Goal: Task Accomplishment & Management: Complete application form

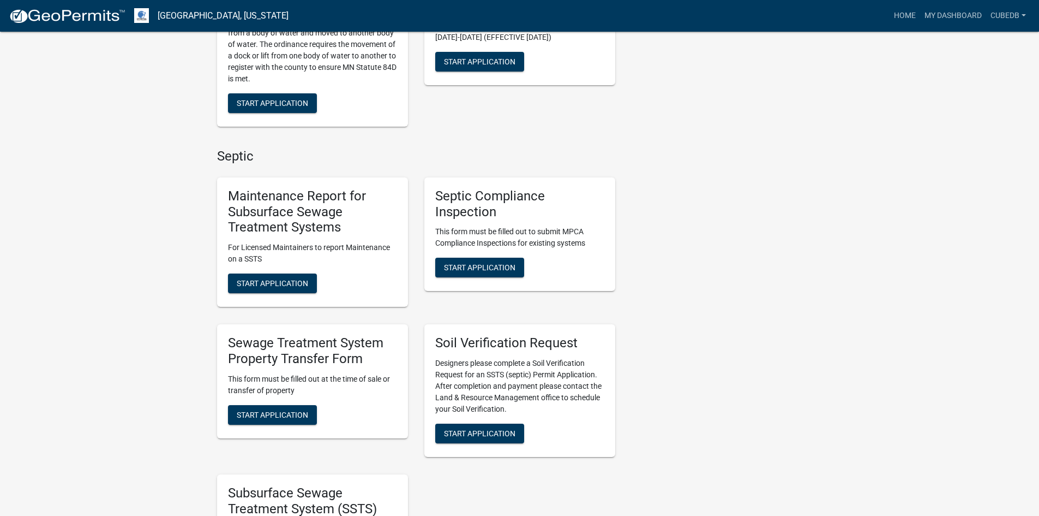
scroll to position [532, 0]
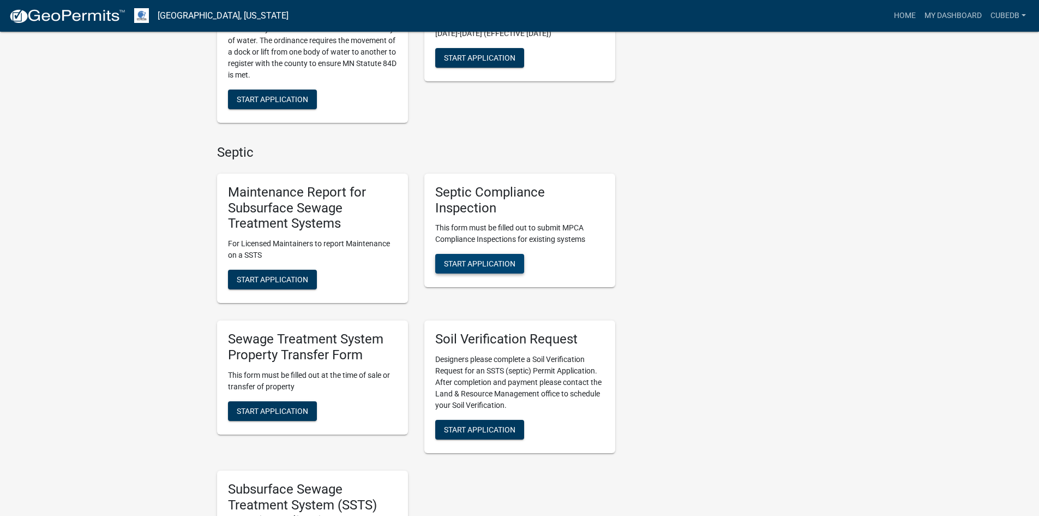
click at [445, 266] on span "Start Application" at bounding box center [479, 263] width 71 height 9
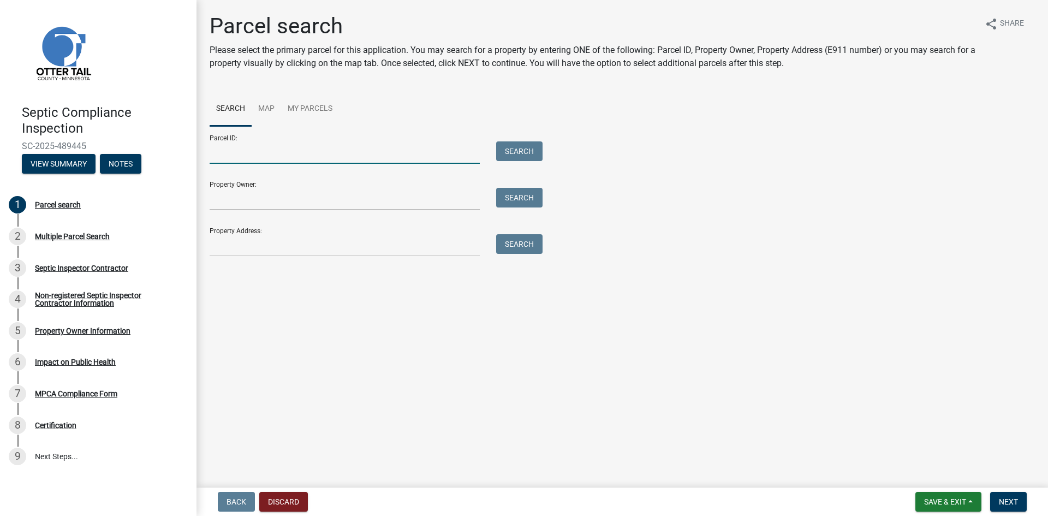
click at [327, 152] on input "Parcel ID:" at bounding box center [345, 152] width 270 height 22
paste input "17000990425000"
type input "17000990425000"
click at [511, 151] on button "Search" at bounding box center [519, 151] width 46 height 20
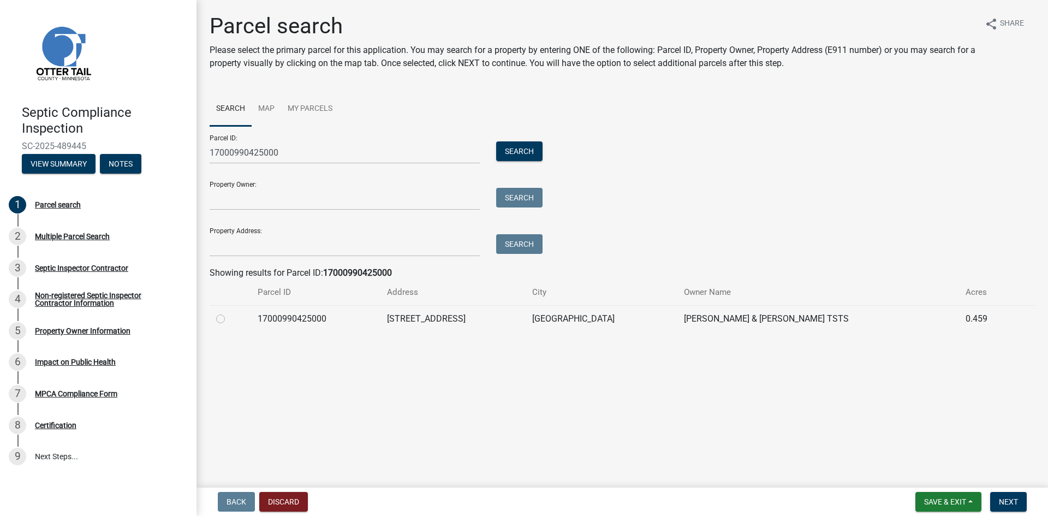
click at [229, 312] on label at bounding box center [229, 312] width 0 height 0
click at [229, 318] on input "radio" at bounding box center [232, 315] width 7 height 7
radio input "true"
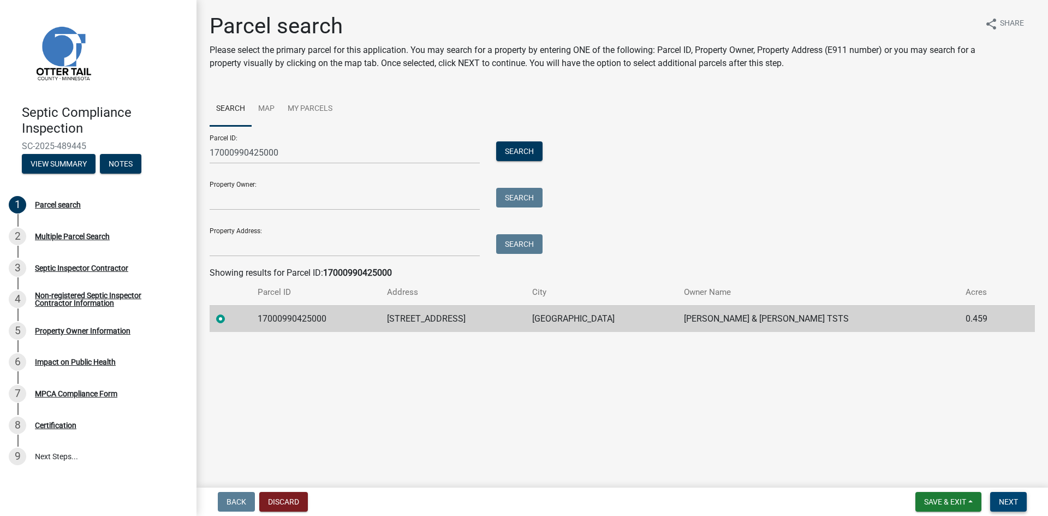
click at [1001, 498] on span "Next" at bounding box center [1008, 501] width 19 height 9
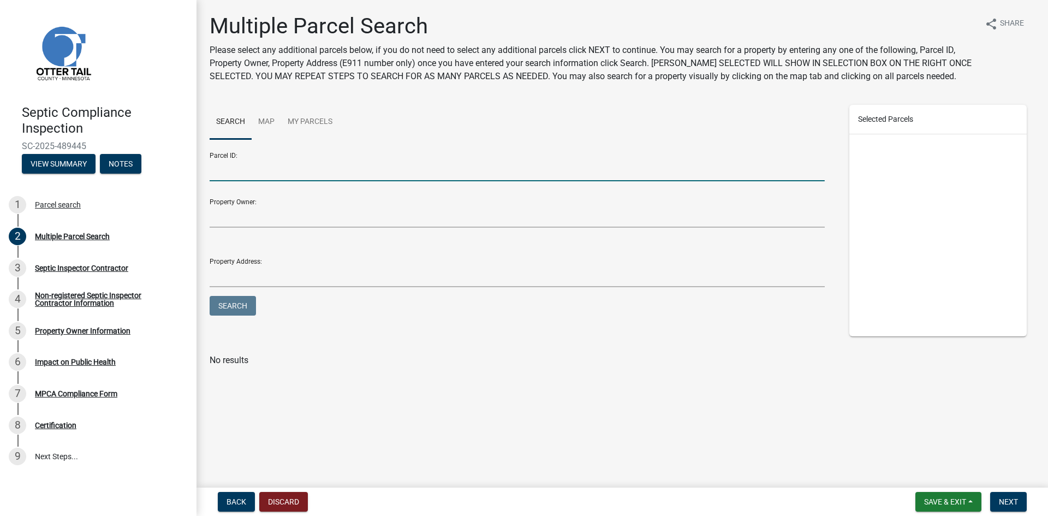
click at [303, 172] on input "Parcel ID:" at bounding box center [517, 170] width 615 height 22
paste input "17000070081004"
type input "17000070081004"
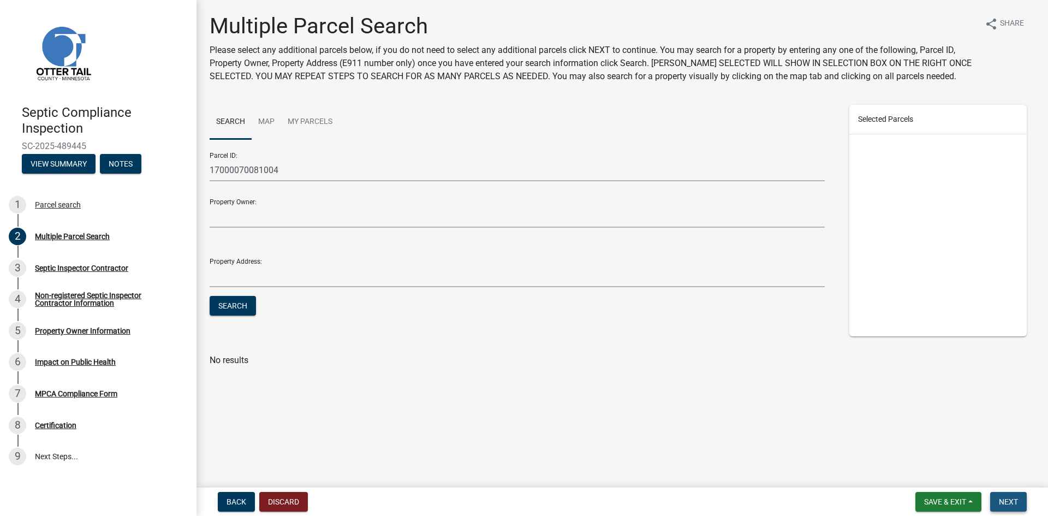
click at [1004, 503] on span "Next" at bounding box center [1008, 501] width 19 height 9
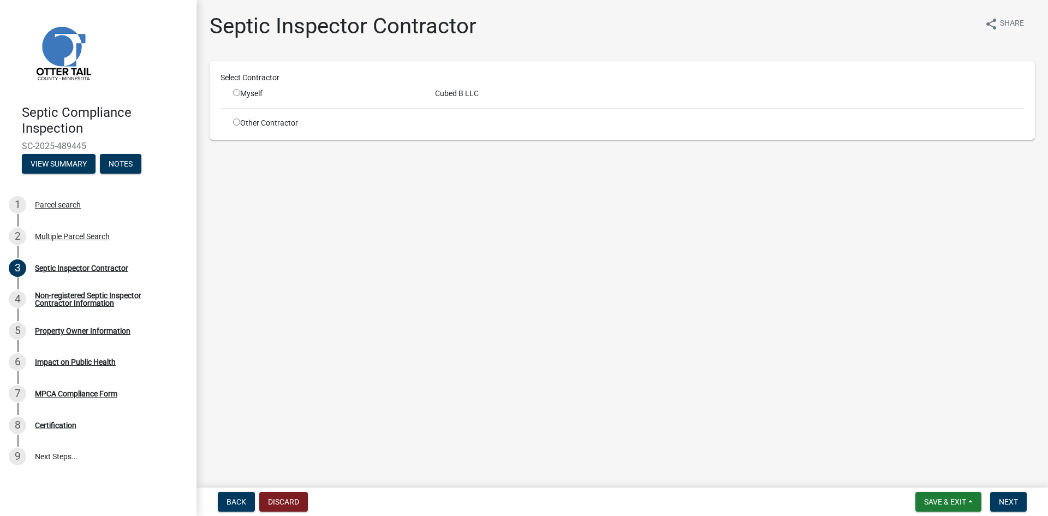
click at [238, 94] on input "radio" at bounding box center [236, 92] width 7 height 7
radio input "true"
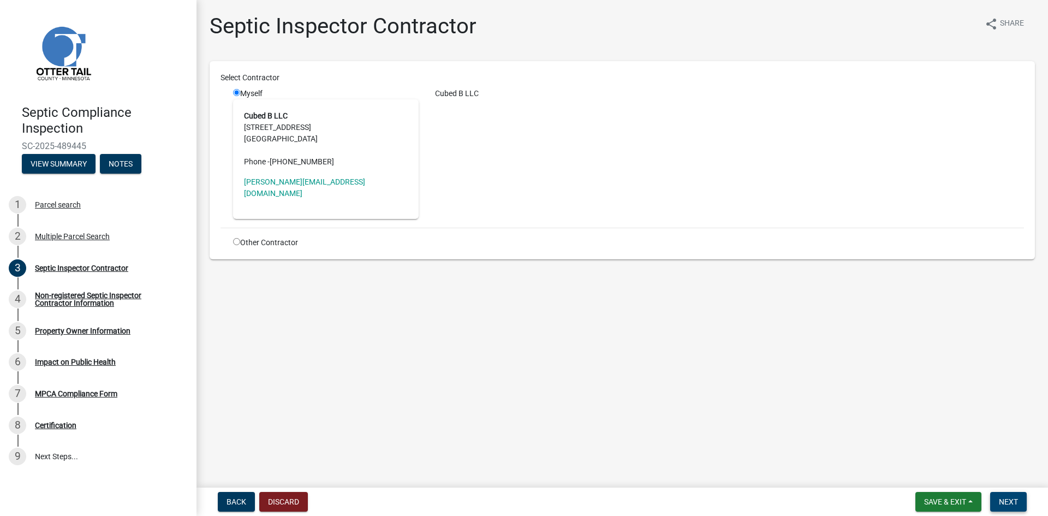
click at [995, 499] on button "Next" at bounding box center [1008, 502] width 37 height 20
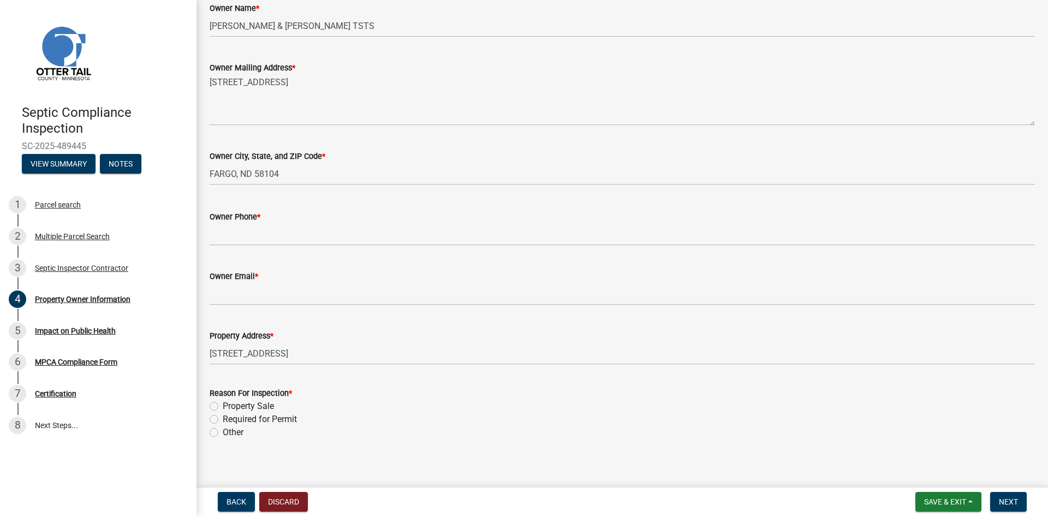
scroll to position [205, 0]
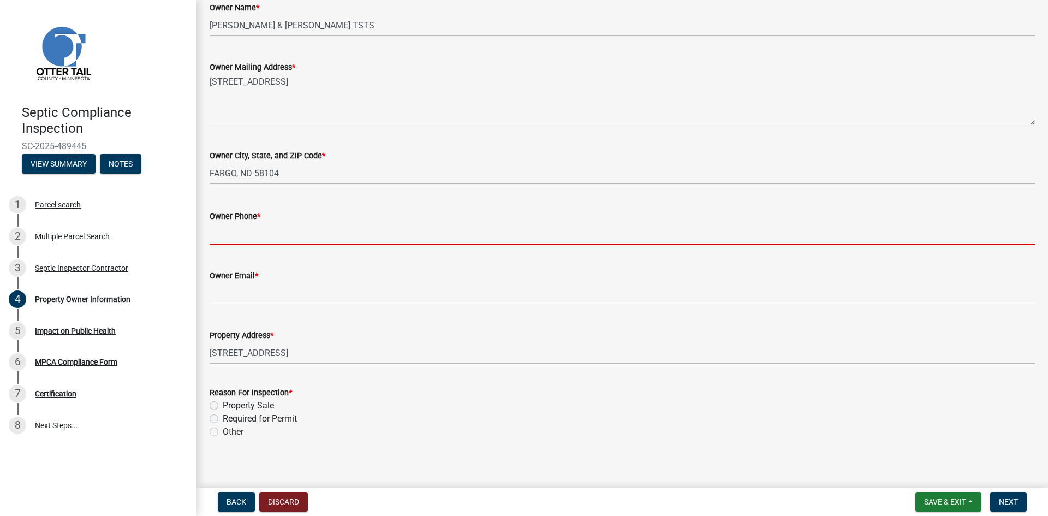
click at [235, 234] on input "Owner Phone *" at bounding box center [622, 234] width 825 height 22
paste input "[PHONE_NUMBER] (GC)"
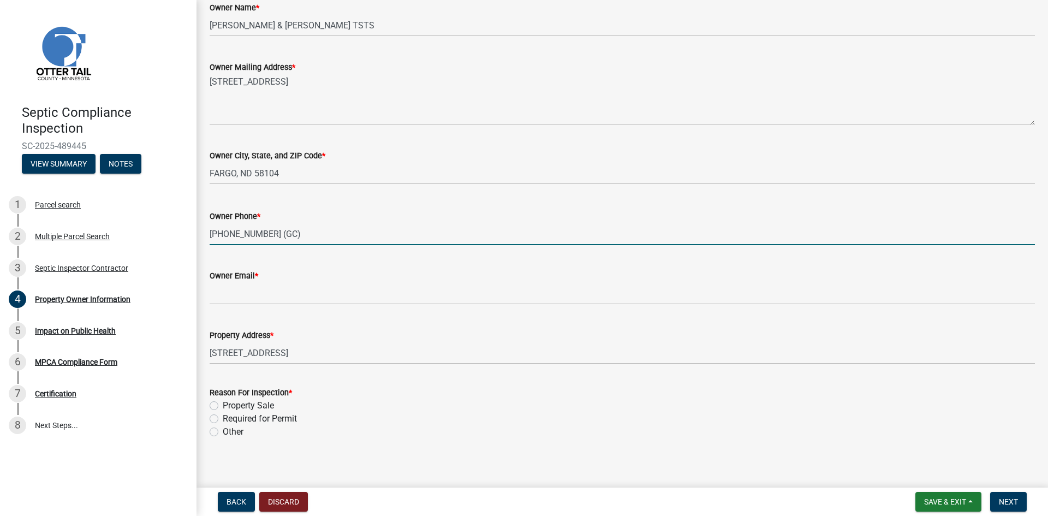
type input "[PHONE_NUMBER] (GC)"
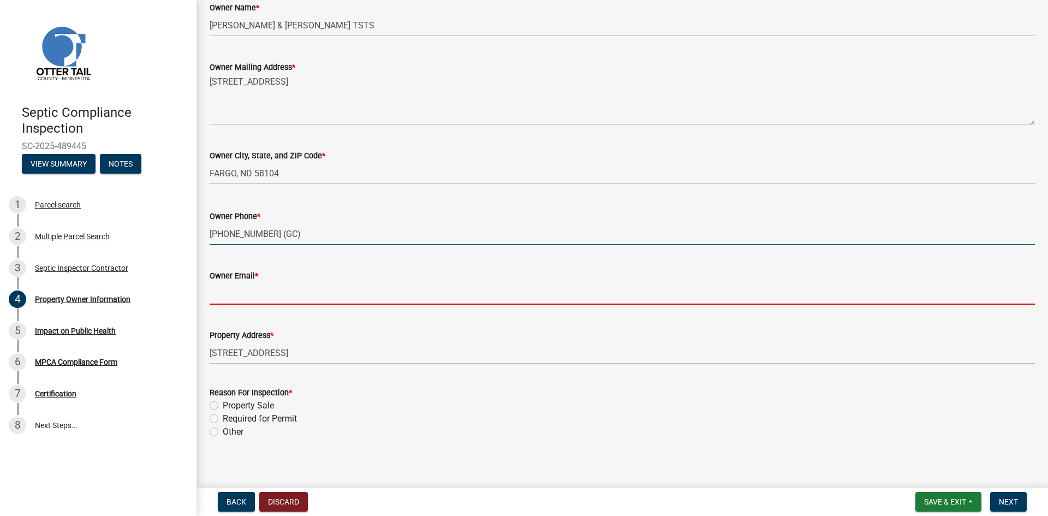
click at [276, 294] on input "Owner Email *" at bounding box center [622, 293] width 825 height 22
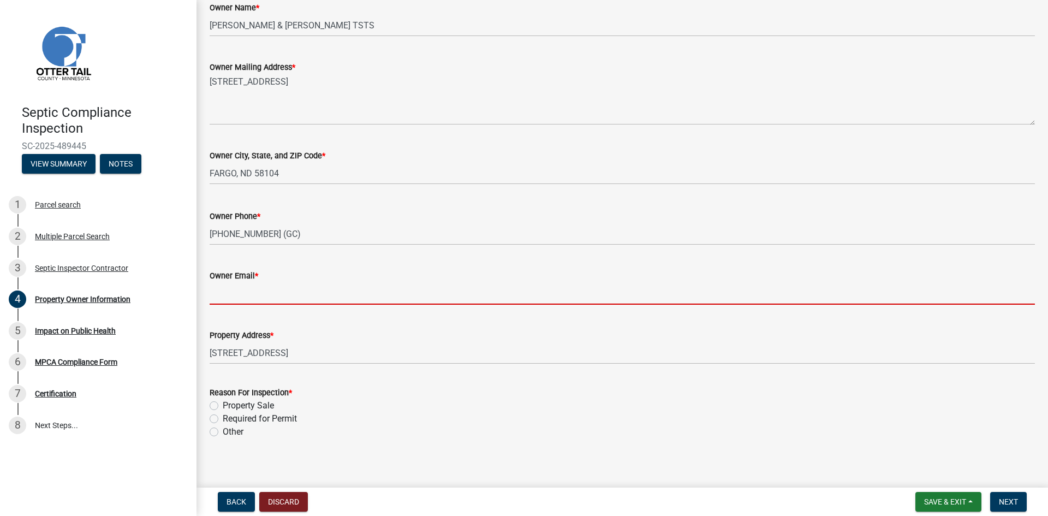
paste input "[PERSON_NAME][EMAIL_ADDRESS][DOMAIN_NAME]"
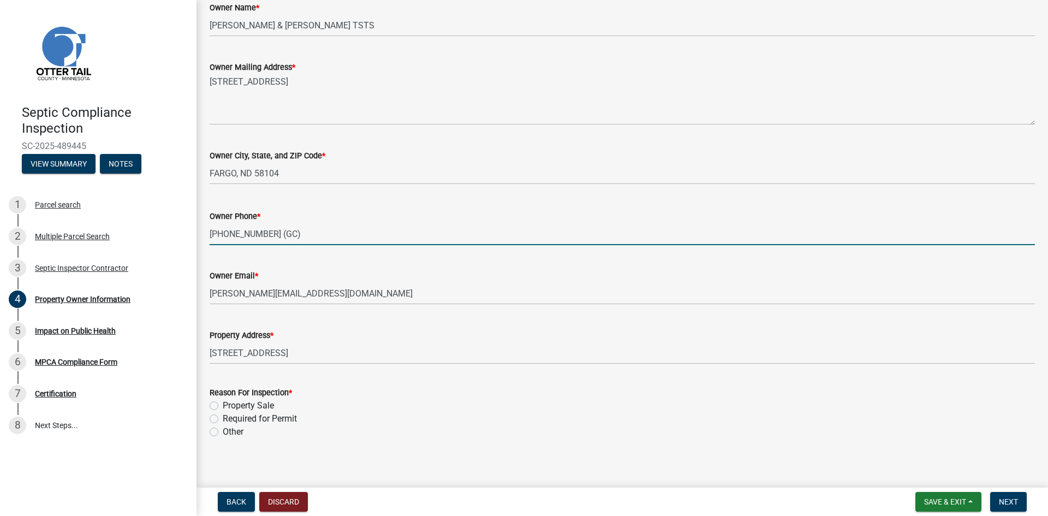
drag, startPoint x: 289, startPoint y: 236, endPoint x: 263, endPoint y: 236, distance: 26.2
click at [263, 236] on input "[PHONE_NUMBER] (GC)" at bounding box center [622, 234] width 825 height 22
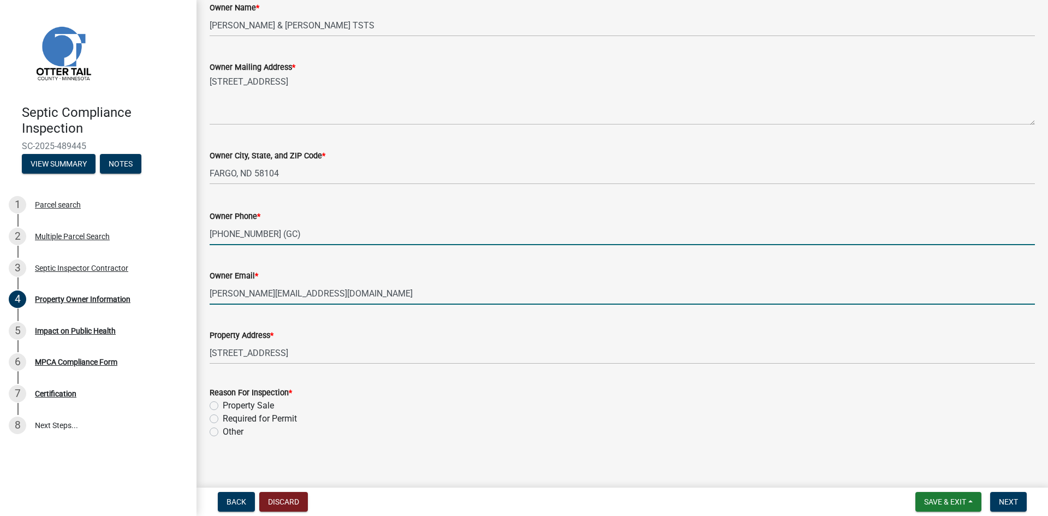
click at [358, 294] on input "[PERSON_NAME][EMAIL_ADDRESS][DOMAIN_NAME]" at bounding box center [622, 293] width 825 height 22
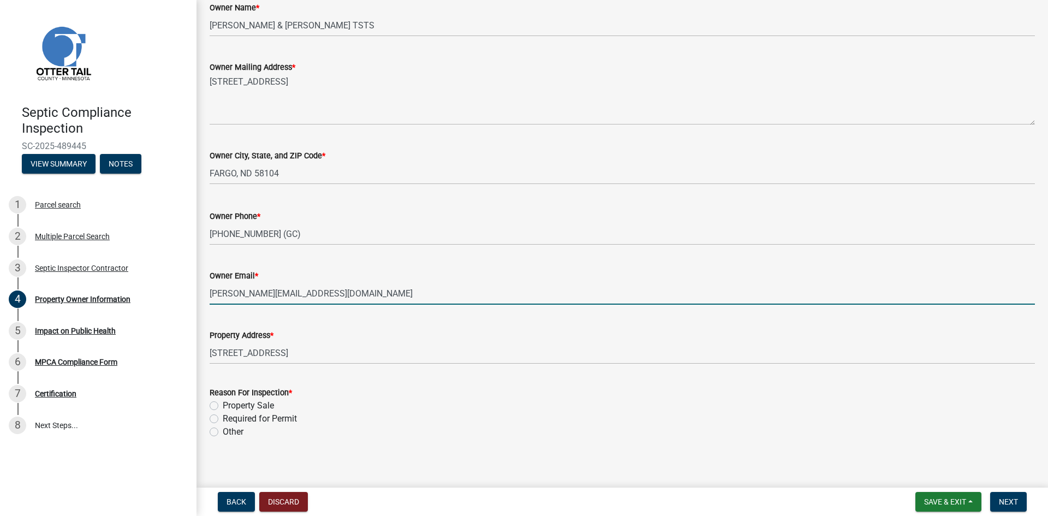
paste input "(GC)"
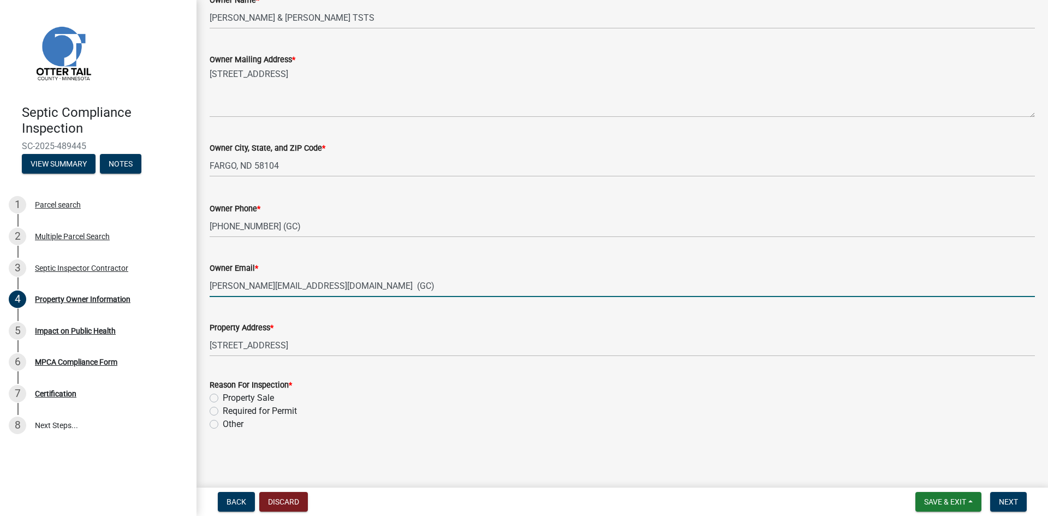
type input "[PERSON_NAME][EMAIL_ADDRESS][DOMAIN_NAME] (GC)"
click at [215, 412] on div "Reason For Inspection * Property Sale Required for Permit Other" at bounding box center [622, 404] width 825 height 52
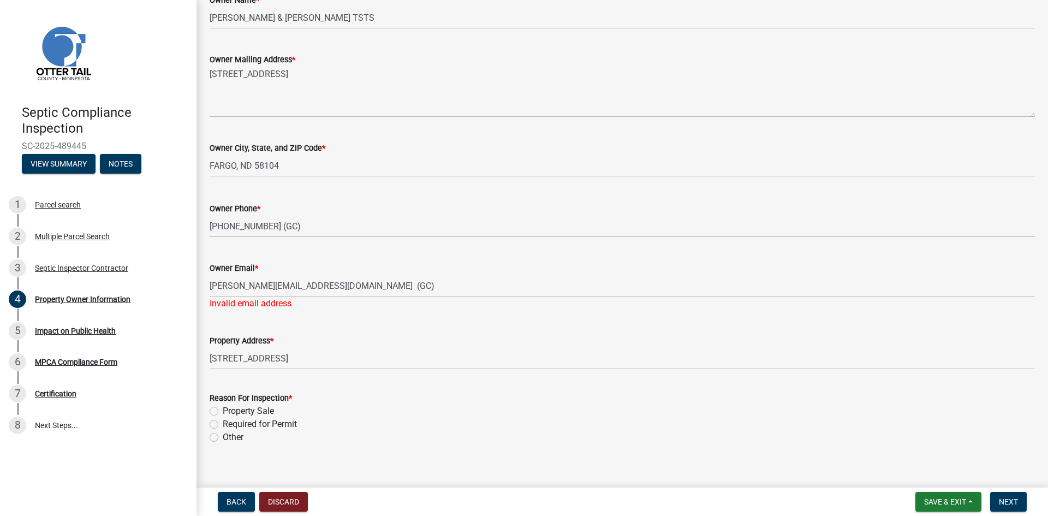
click at [223, 425] on label "Required for Permit" at bounding box center [260, 423] width 74 height 13
click at [223, 425] on input "Required for Permit" at bounding box center [226, 420] width 7 height 7
radio input "true"
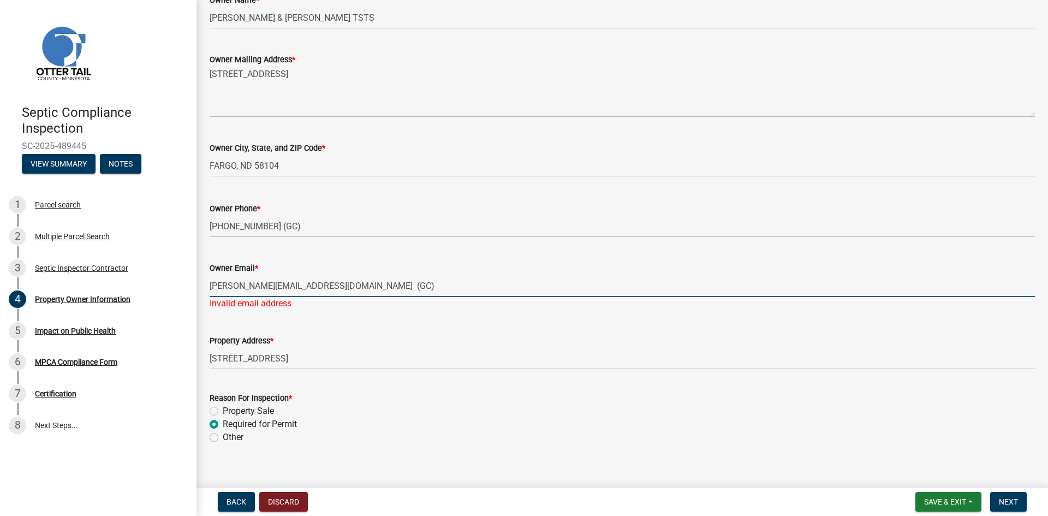
click at [374, 284] on input "[PERSON_NAME][EMAIL_ADDRESS][DOMAIN_NAME] (GC)" at bounding box center [622, 285] width 825 height 22
type input "[PERSON_NAME][EMAIL_ADDRESS][DOMAIN_NAME]"
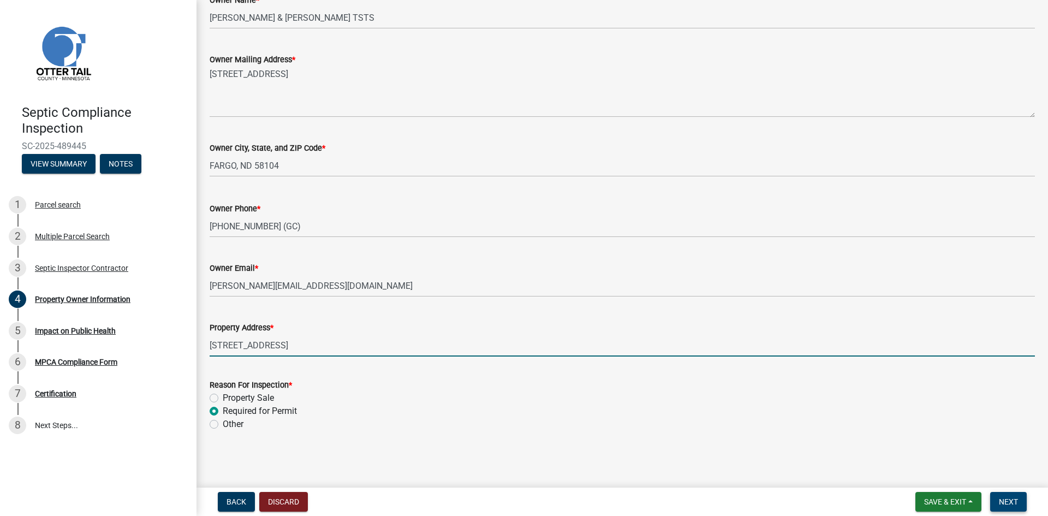
click at [1008, 504] on span "Next" at bounding box center [1008, 501] width 19 height 9
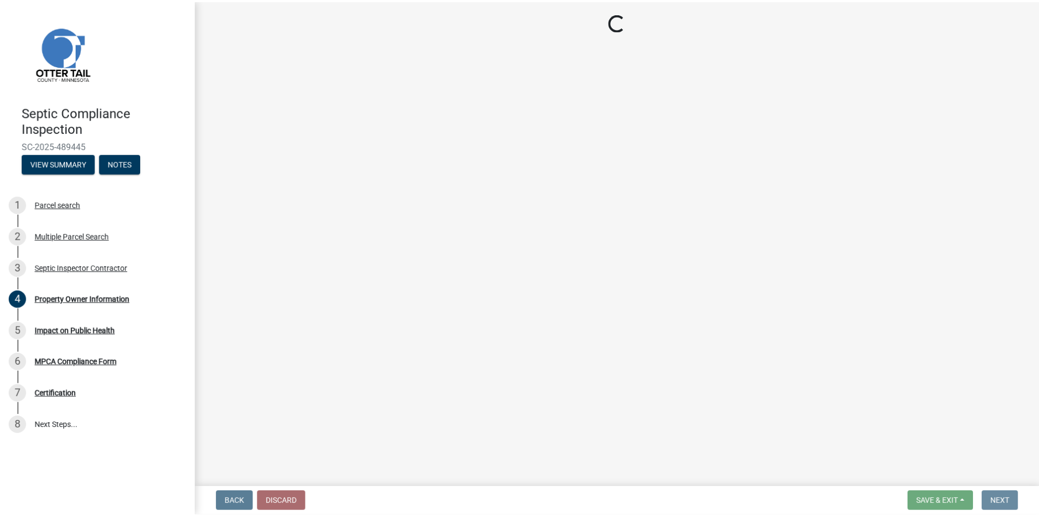
scroll to position [0, 0]
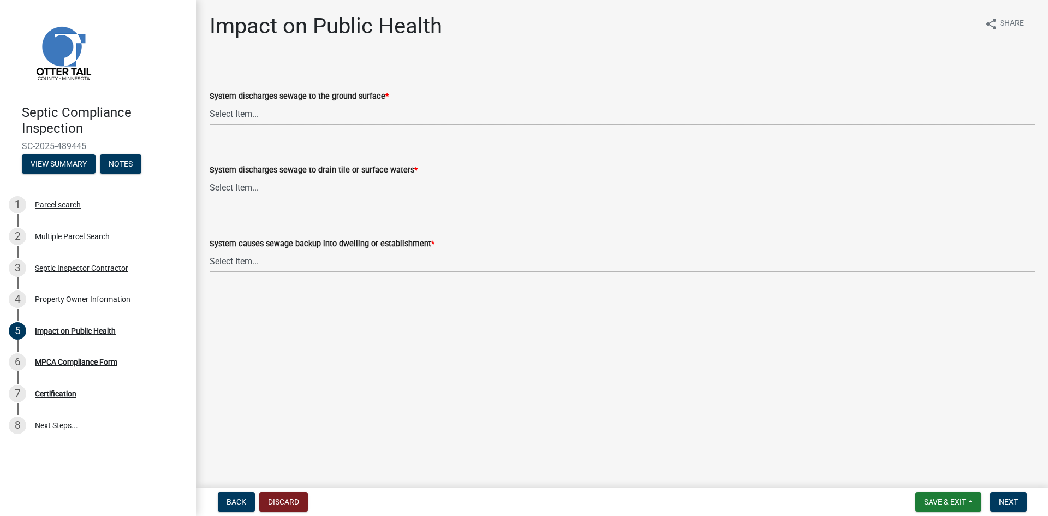
click at [298, 116] on select "Select Item... Yes No" at bounding box center [622, 114] width 825 height 22
click at [210, 103] on select "Select Item... Yes No" at bounding box center [622, 114] width 825 height 22
select select "9c5ef684-d0d4-4879-ab12-905ddbd81a72"
click at [250, 183] on select "Select Item... Yes No" at bounding box center [622, 187] width 825 height 22
click at [210, 176] on select "Select Item... Yes No" at bounding box center [622, 187] width 825 height 22
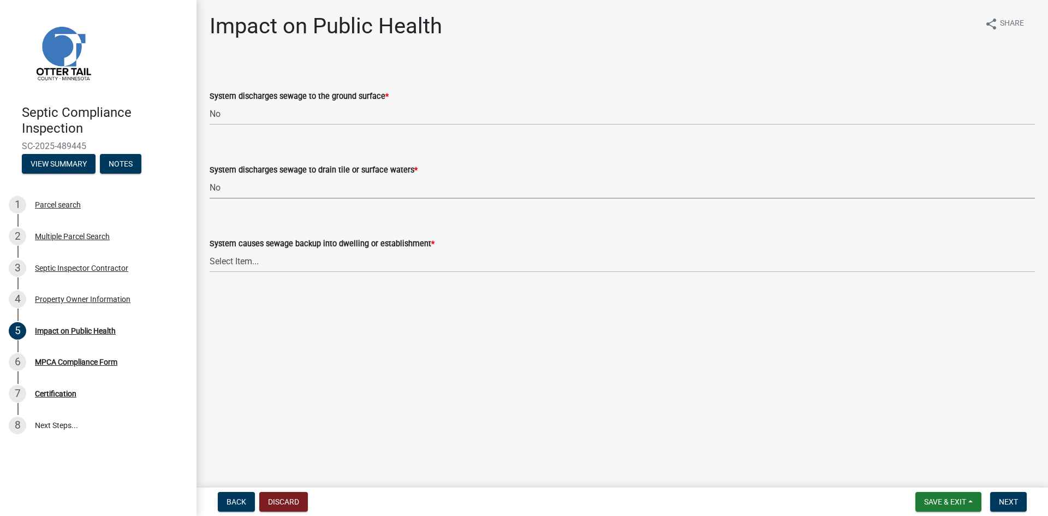
select select "7d491a2b-e9f0-4952-b474-53ca749b22af"
click at [259, 266] on select "Select Item... Yes No" at bounding box center [622, 261] width 825 height 22
click at [210, 250] on select "Select Item... Yes No" at bounding box center [622, 261] width 825 height 22
select select "6e07b46b-a403-4f3e-b4fc-218acc732c01"
click at [997, 498] on button "Next" at bounding box center [1008, 502] width 37 height 20
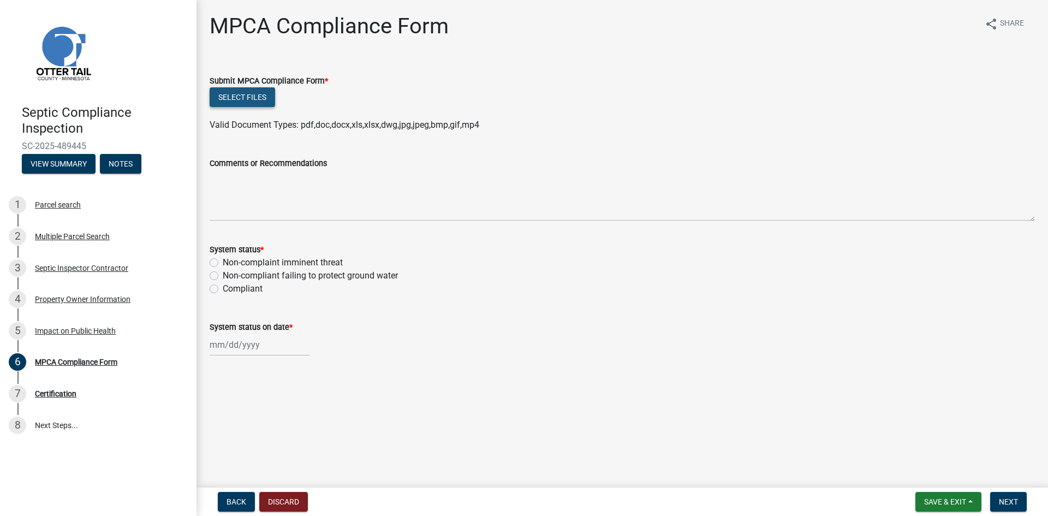
click at [259, 96] on button "Select files" at bounding box center [242, 97] width 65 height 20
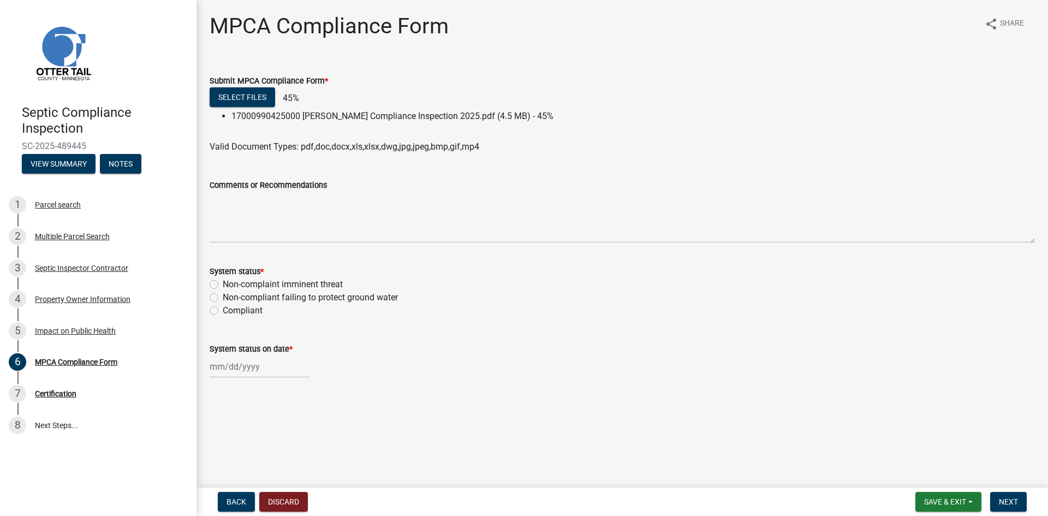
click at [223, 312] on label "Compliant" at bounding box center [243, 310] width 40 height 13
click at [223, 311] on input "Compliant" at bounding box center [226, 307] width 7 height 7
radio input "true"
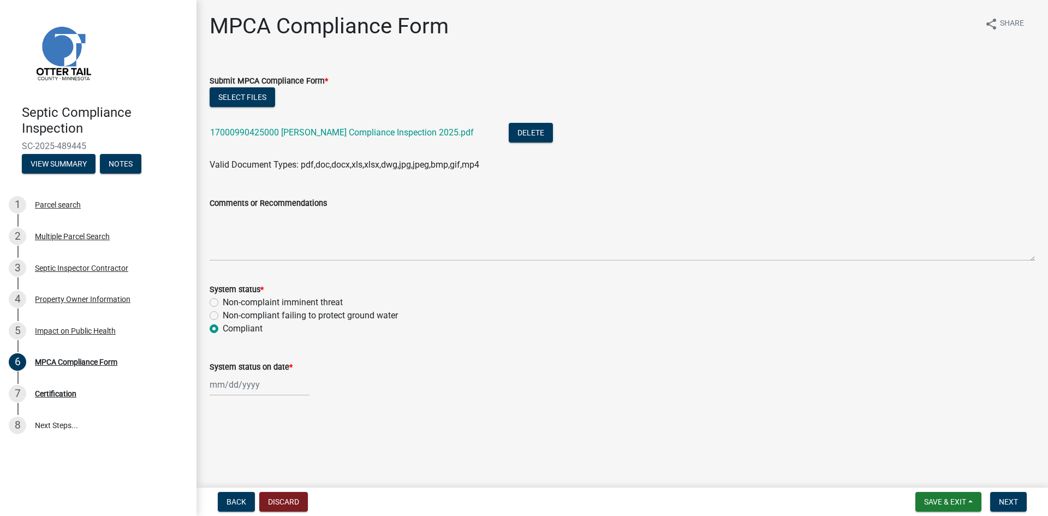
click at [258, 363] on label "System status on date *" at bounding box center [251, 367] width 83 height 8
click at [258, 373] on input "System status on date *" at bounding box center [260, 384] width 100 height 22
select select "10"
select select "2025"
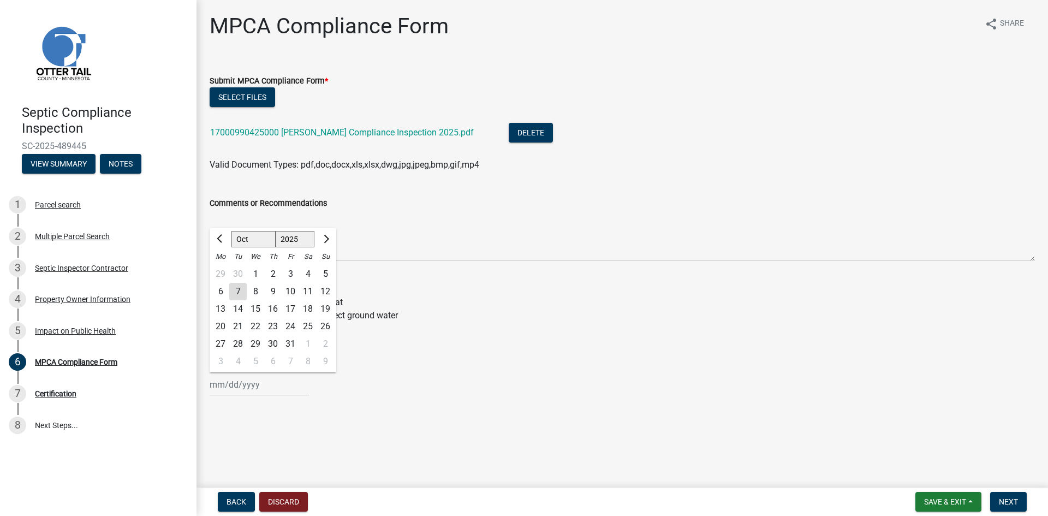
click at [396, 383] on div "[PERSON_NAME] Feb Mar Apr [PERSON_NAME][DATE] Oct Nov [DATE] 1526 1527 1528 152…" at bounding box center [622, 384] width 825 height 22
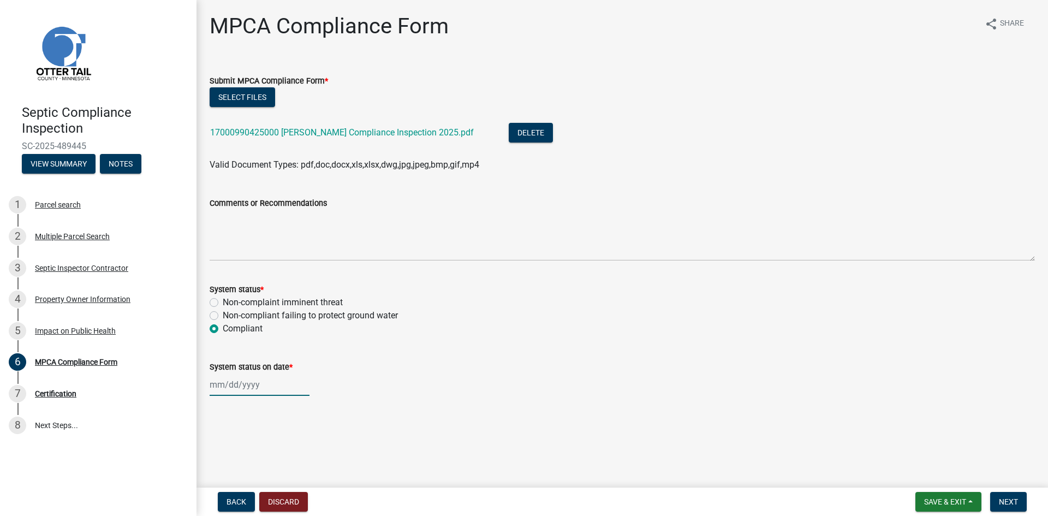
click at [258, 383] on div at bounding box center [260, 384] width 100 height 22
select select "10"
select select "2025"
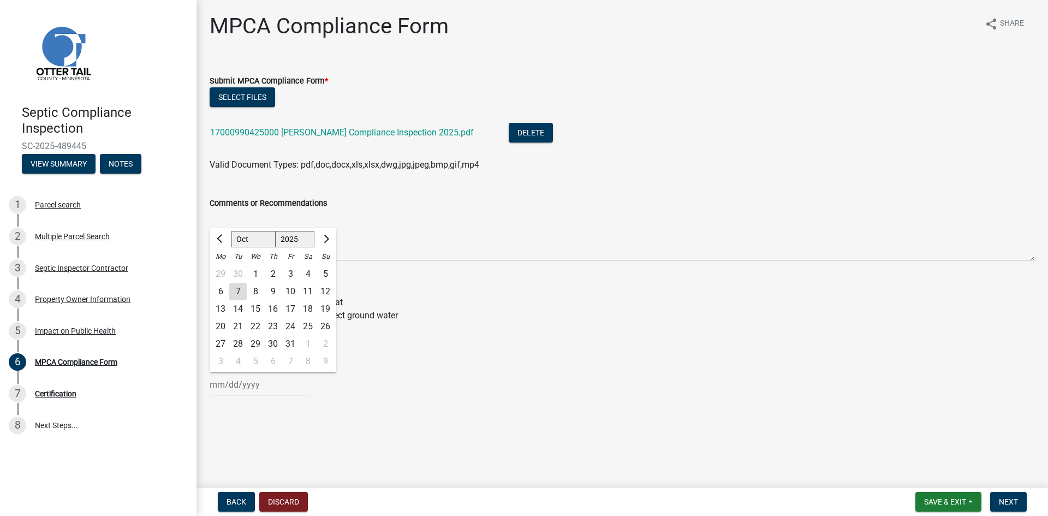
click at [220, 286] on div "6" at bounding box center [220, 291] width 17 height 17
type input "[DATE]"
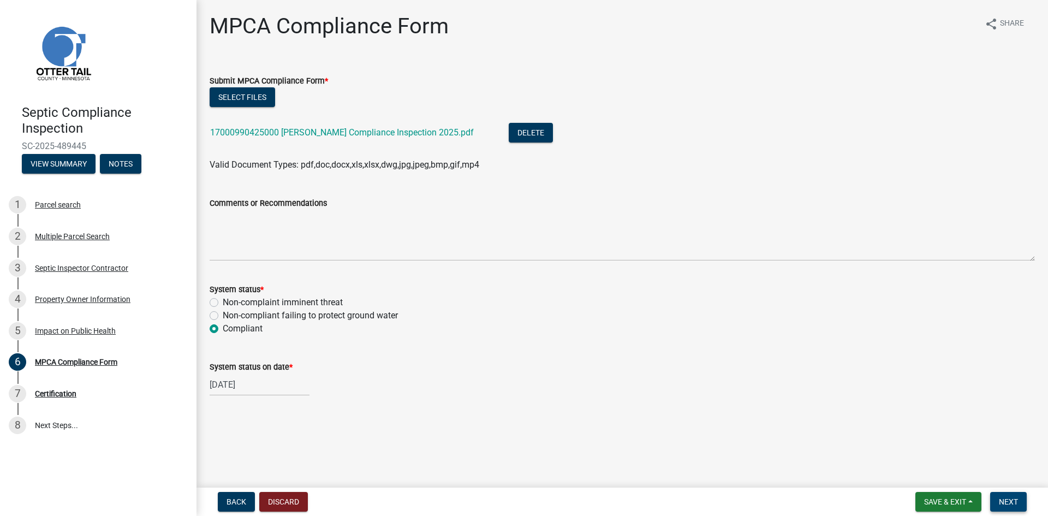
click at [1005, 503] on span "Next" at bounding box center [1008, 501] width 19 height 9
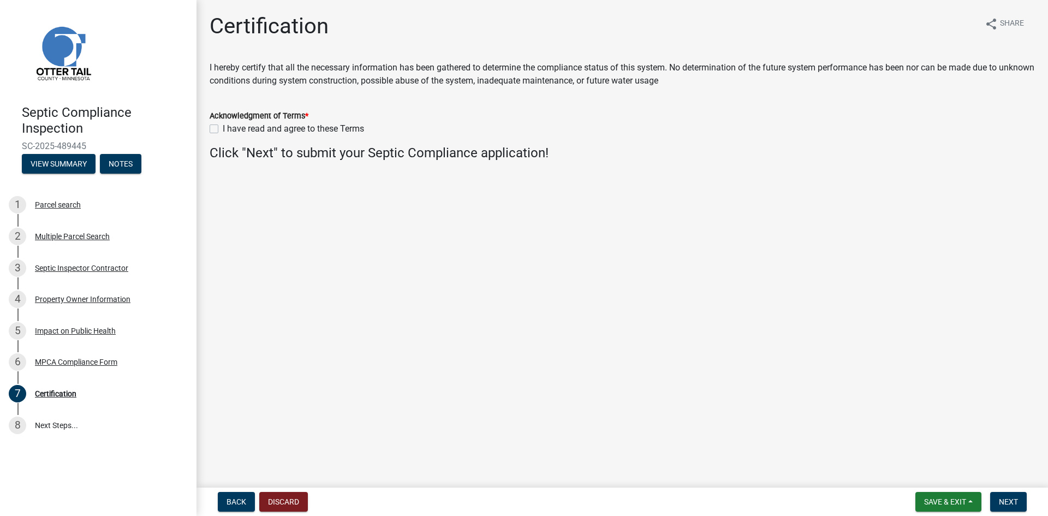
click at [223, 128] on label "I have read and agree to these Terms" at bounding box center [293, 128] width 141 height 13
click at [223, 128] on input "I have read and agree to these Terms" at bounding box center [226, 125] width 7 height 7
checkbox input "true"
click at [1007, 499] on span "Next" at bounding box center [1008, 501] width 19 height 9
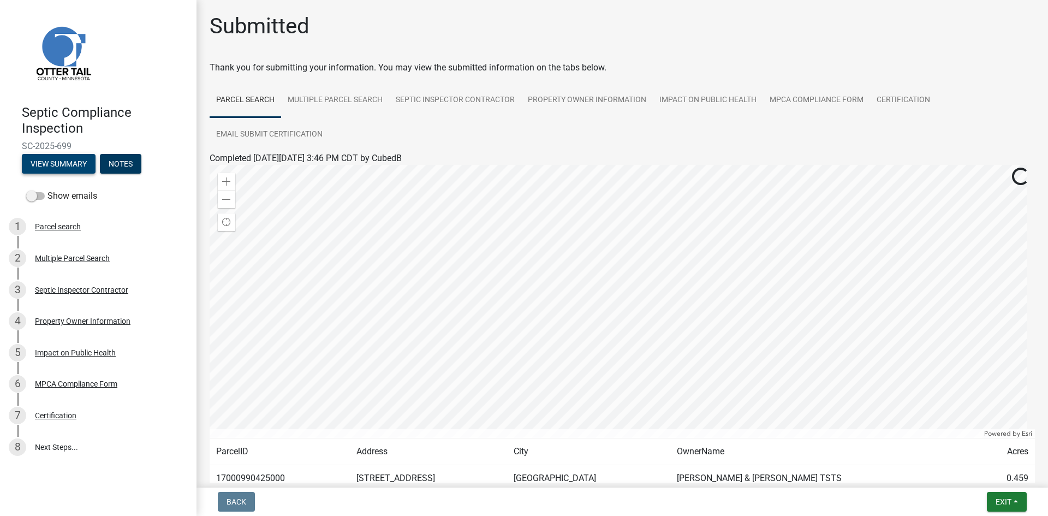
click at [71, 164] on button "View Summary" at bounding box center [59, 164] width 74 height 20
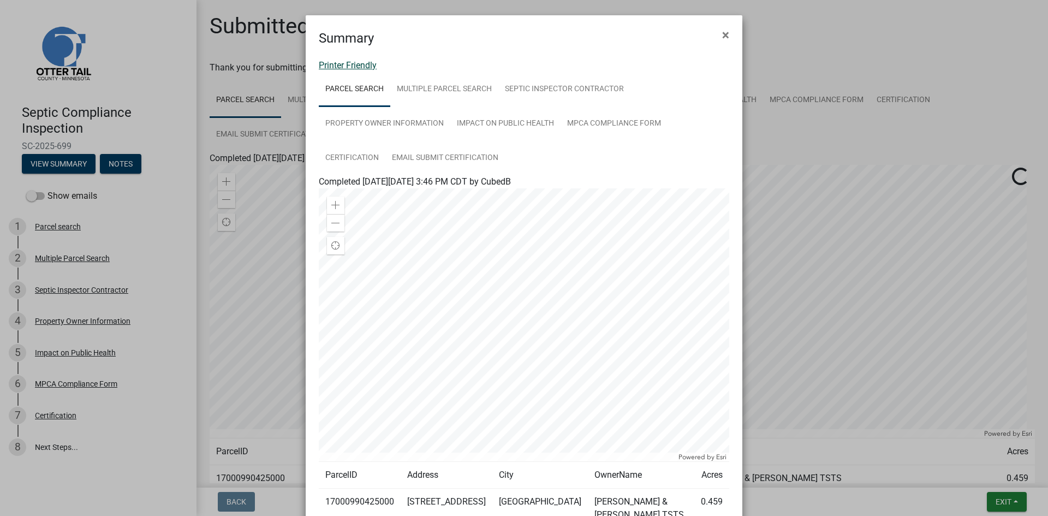
click at [348, 66] on link "Printer Friendly" at bounding box center [348, 65] width 58 height 10
click at [722, 31] on span "×" at bounding box center [725, 34] width 7 height 15
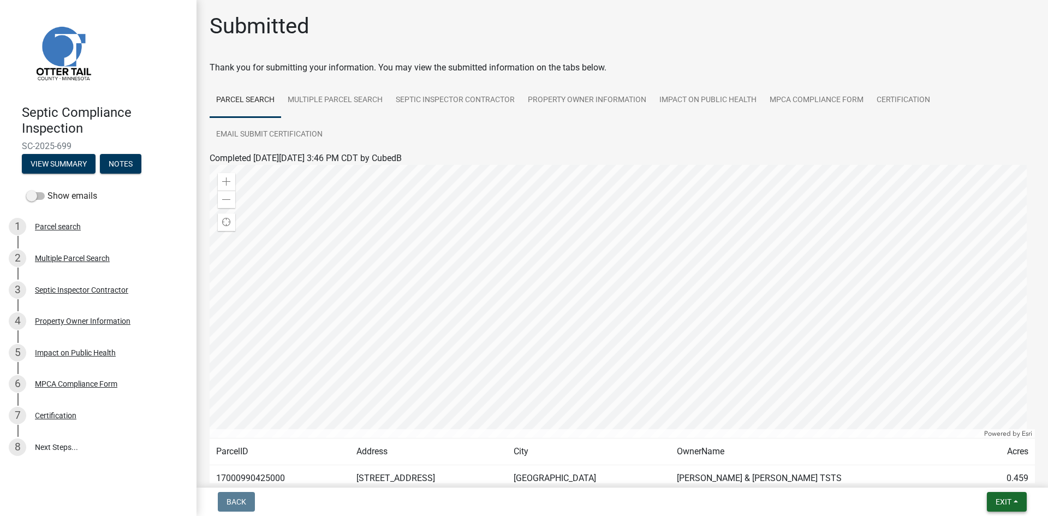
click at [1003, 501] on span "Exit" at bounding box center [1003, 501] width 16 height 9
click at [980, 474] on button "Save & Exit" at bounding box center [982, 473] width 87 height 26
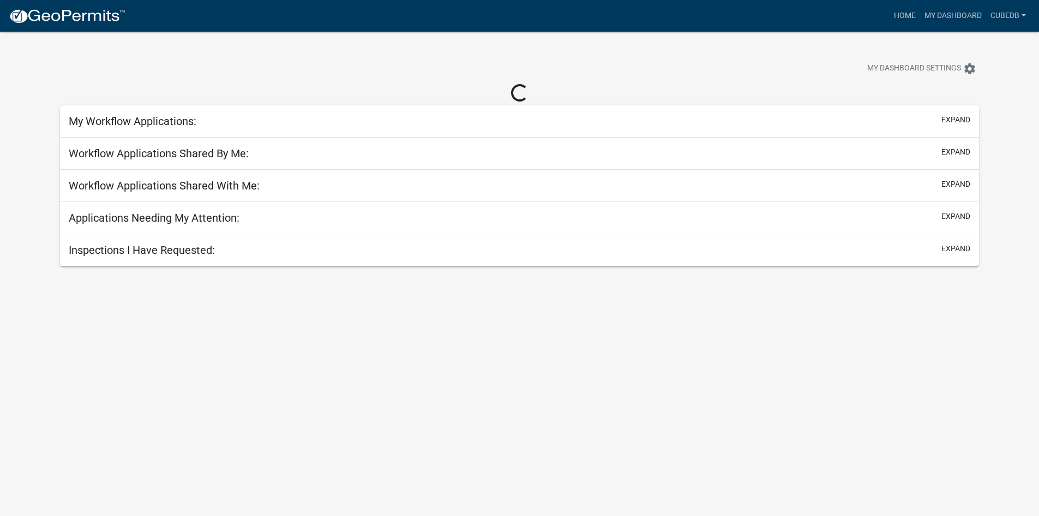
select select "3: 100"
